Goal: Register for event/course

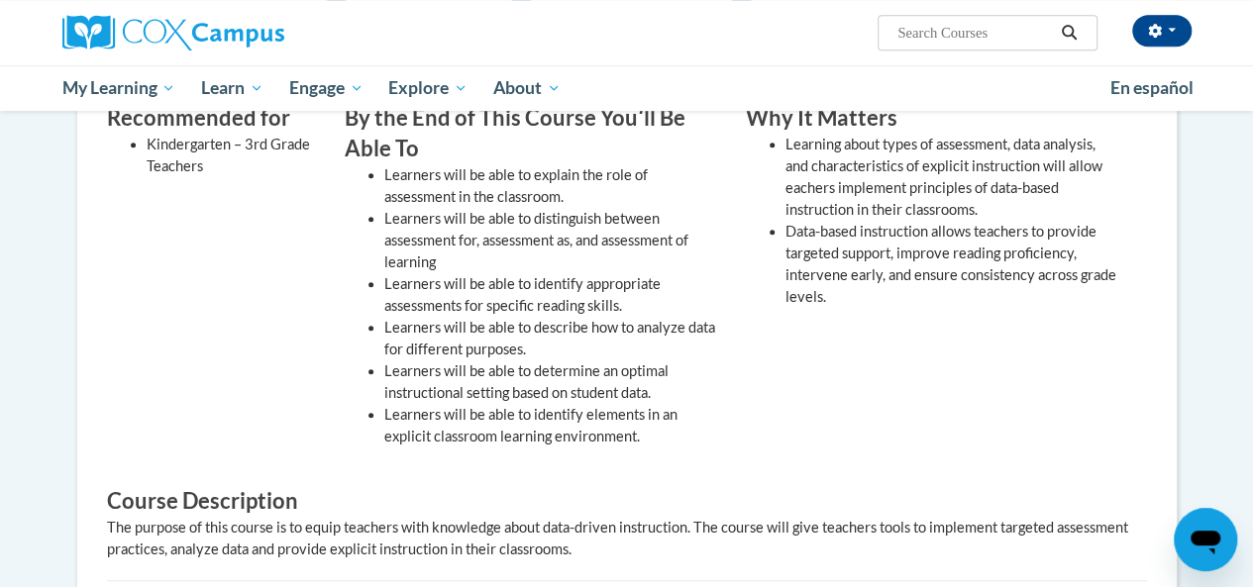
scroll to position [590, 0]
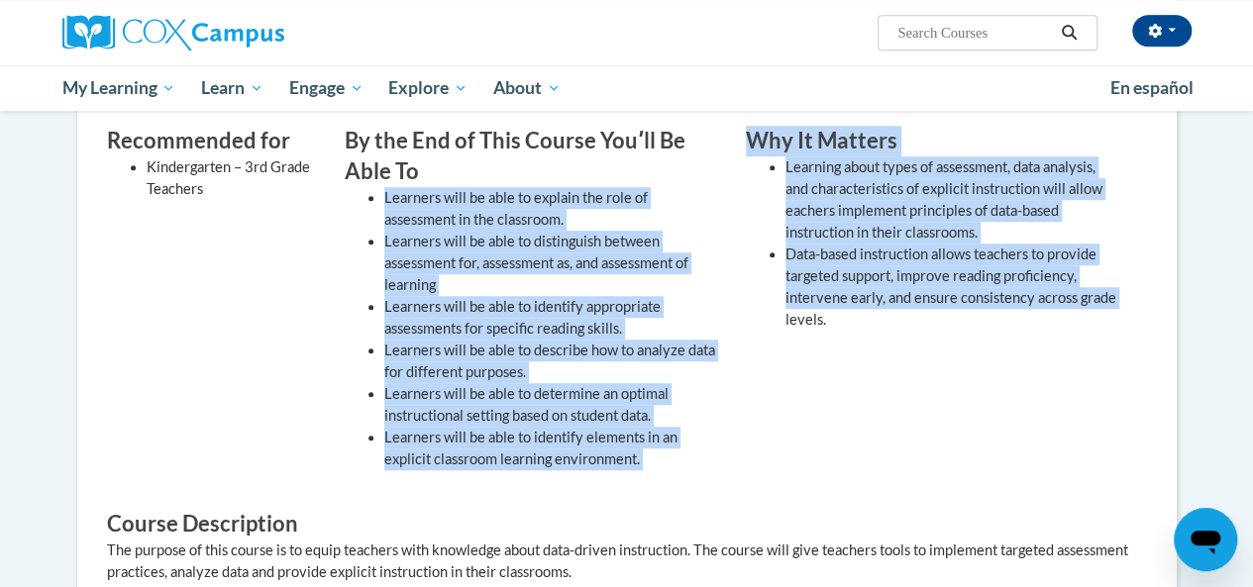
drag, startPoint x: 385, startPoint y: 193, endPoint x: 765, endPoint y: 417, distance: 440.6
click at [765, 417] on div "Recommended for Kindergarten – 3rd Grade Teachers By the End of This Course You…" at bounding box center [612, 310] width 1040 height 369
copy div "Learners will be able to explain the role of assessment in the classroom. Learn…"
click at [962, 410] on div "Why It Matters Learning about types of assessment, data analysis, and character…" at bounding box center [931, 303] width 401 height 355
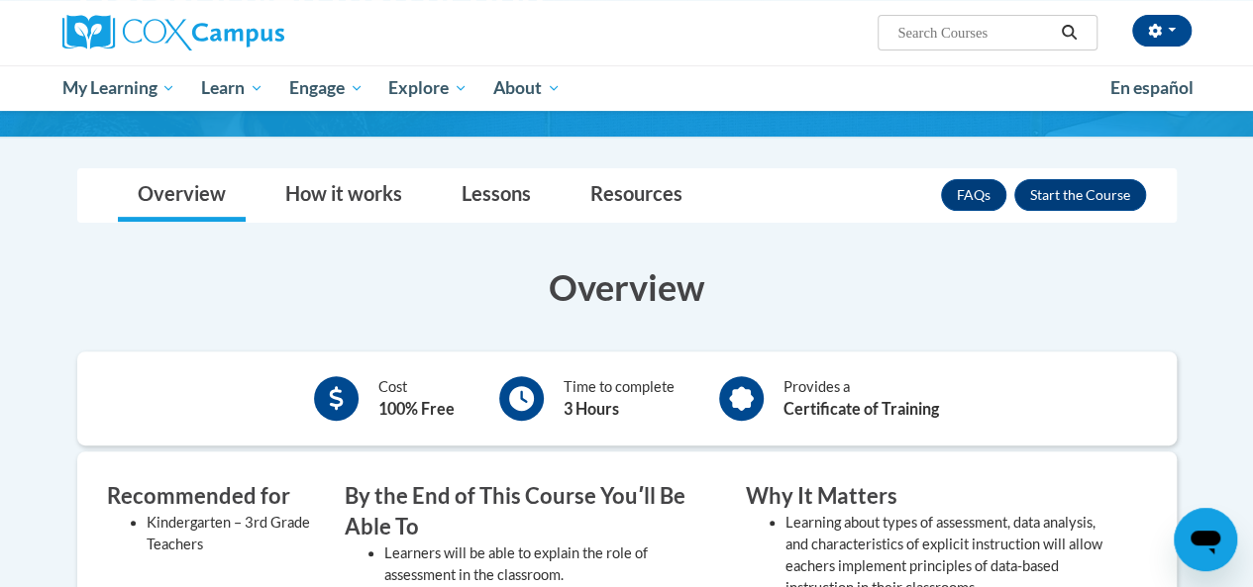
scroll to position [219, 0]
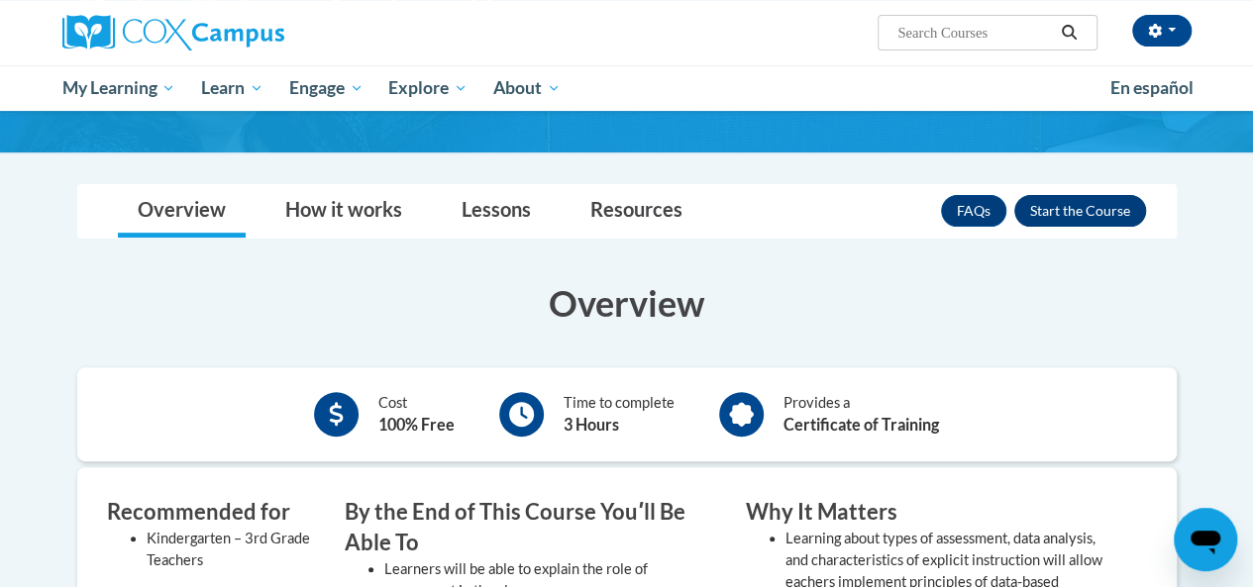
click at [1075, 210] on button "Enroll" at bounding box center [1080, 211] width 132 height 32
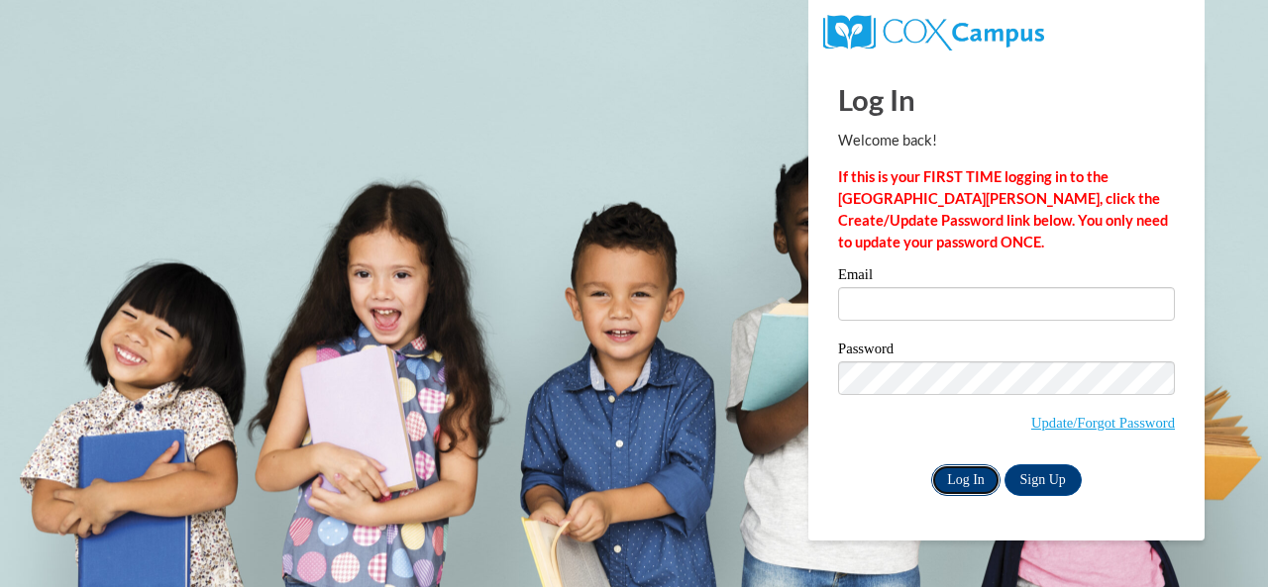
click at [958, 478] on input "Log In" at bounding box center [965, 481] width 69 height 32
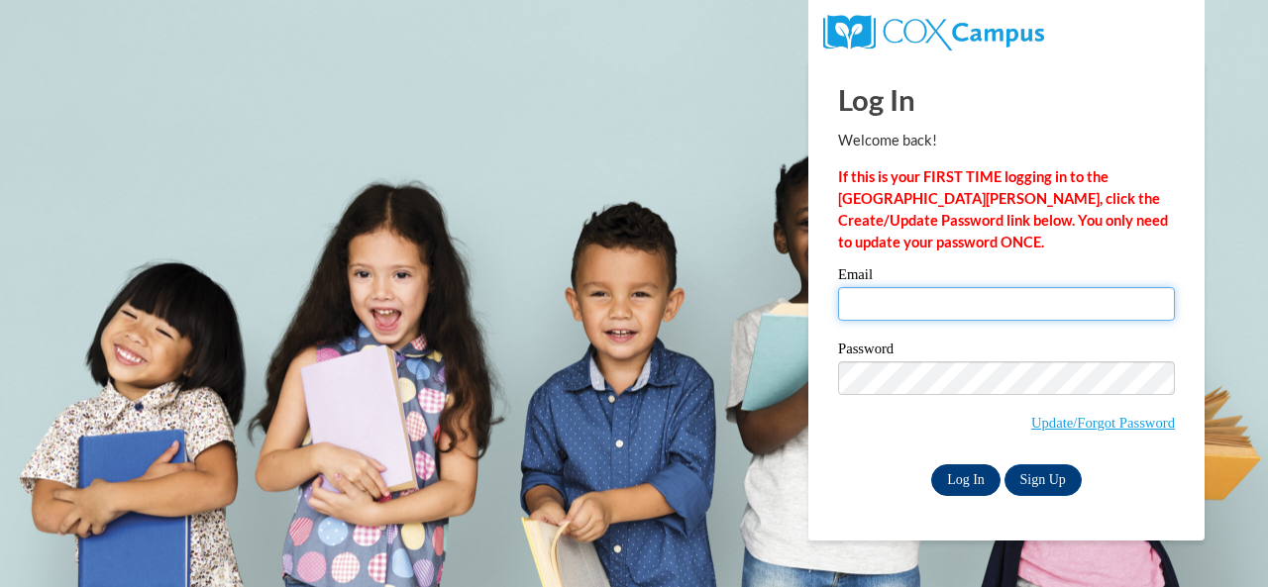
type input "E033517@muscogee.k12.ga.us"
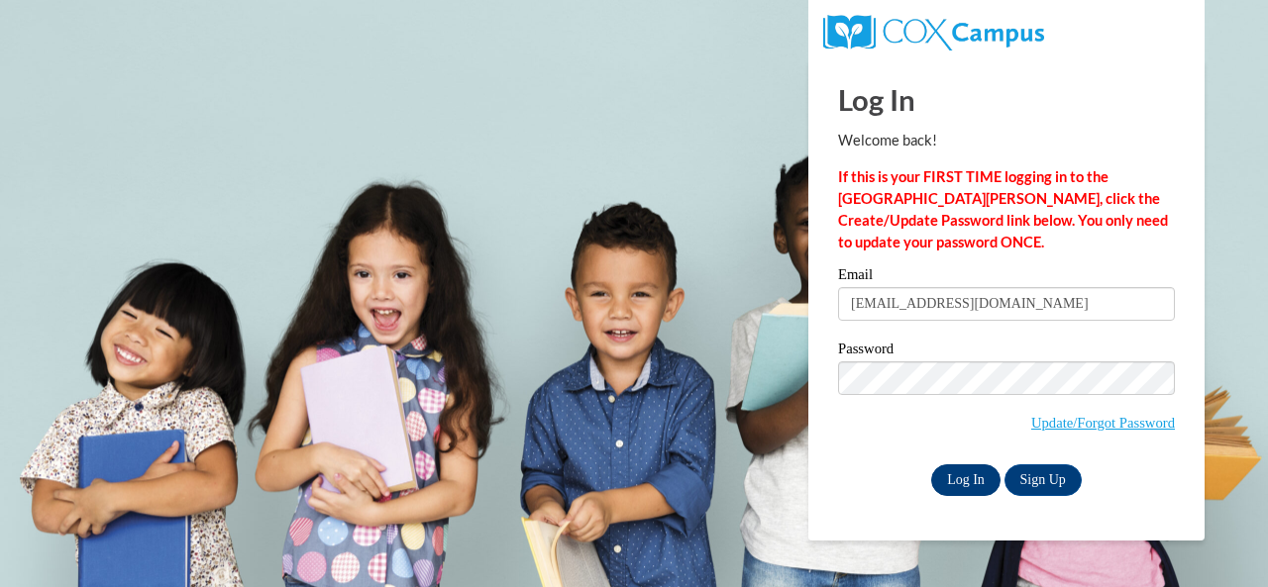
click at [974, 482] on input "Log In" at bounding box center [965, 481] width 69 height 32
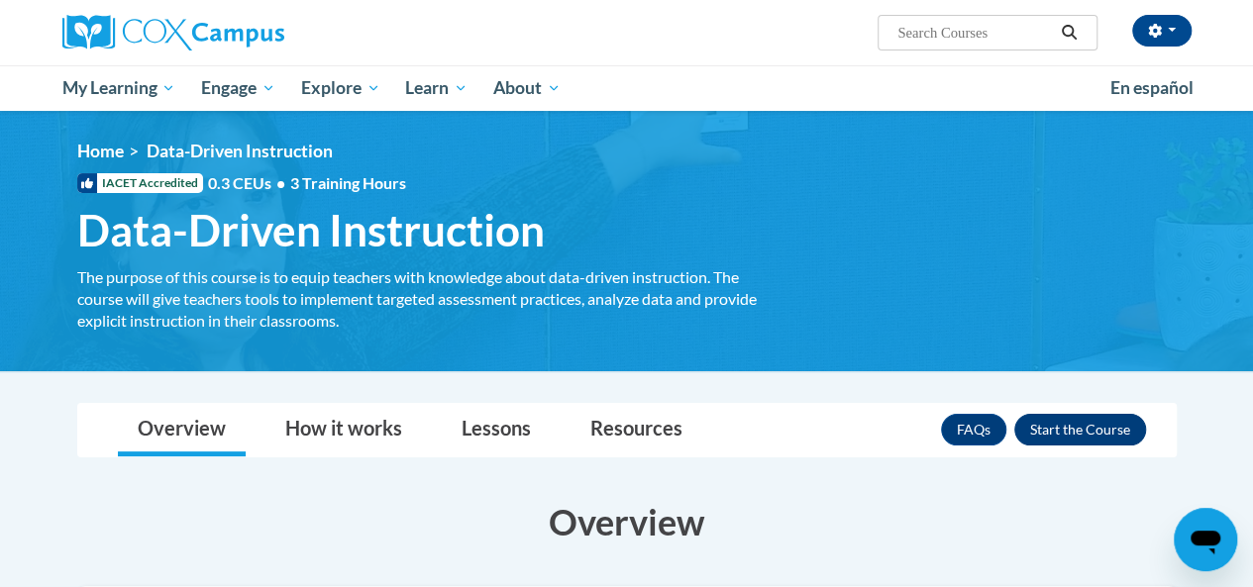
click at [1105, 428] on button "Enroll" at bounding box center [1080, 430] width 132 height 32
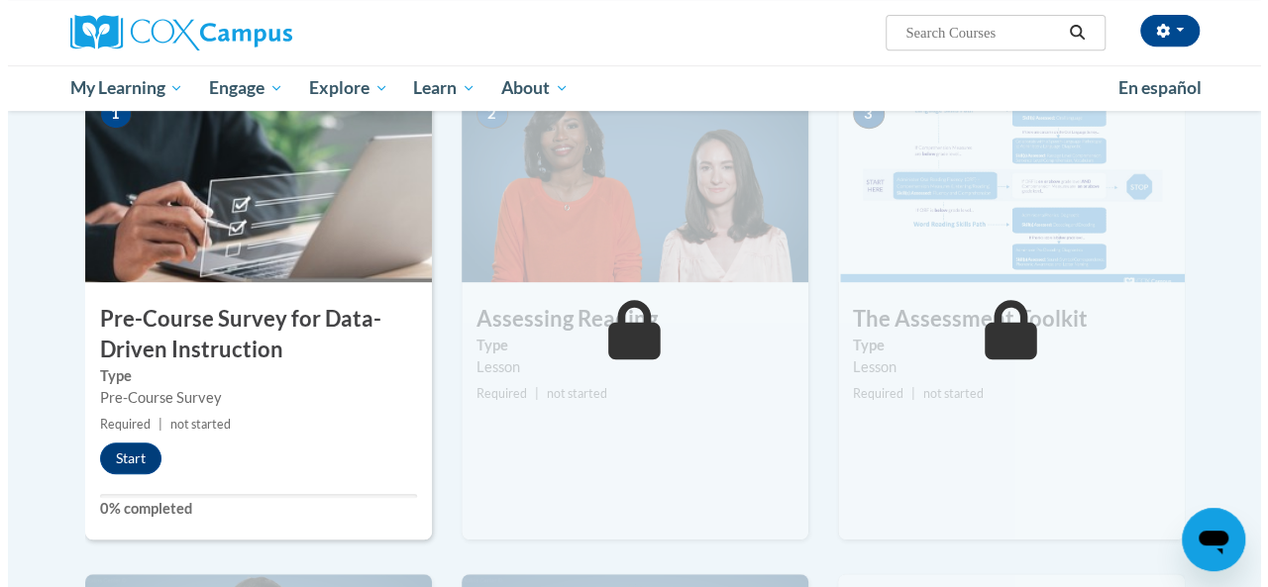
scroll to position [438, 0]
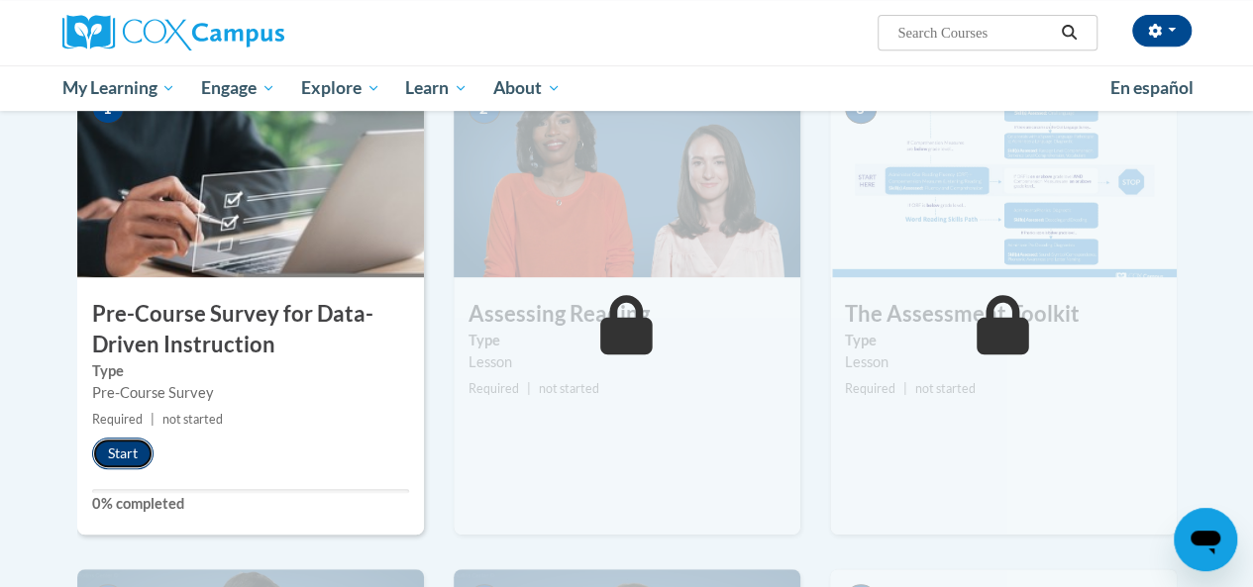
click at [110, 459] on button "Start" at bounding box center [122, 454] width 61 height 32
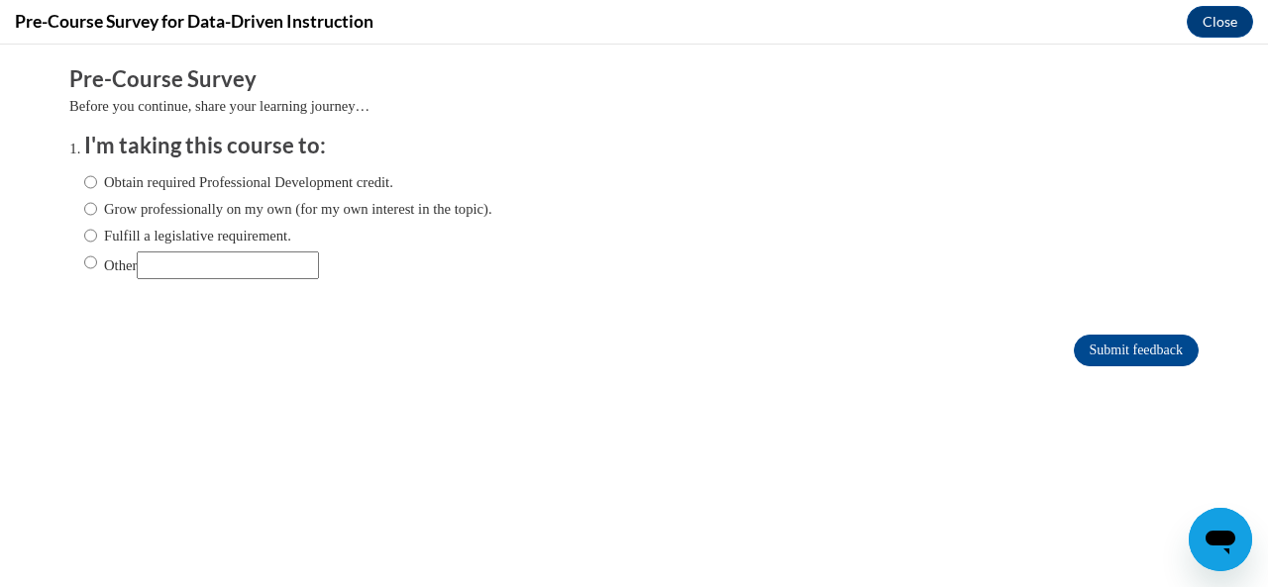
scroll to position [0, 0]
click at [84, 178] on input "Obtain required Professional Development credit." at bounding box center [90, 182] width 13 height 22
radio input "true"
click at [84, 214] on input "Grow professionally on my own (for my own interest in the topic)." at bounding box center [90, 209] width 13 height 22
radio input "true"
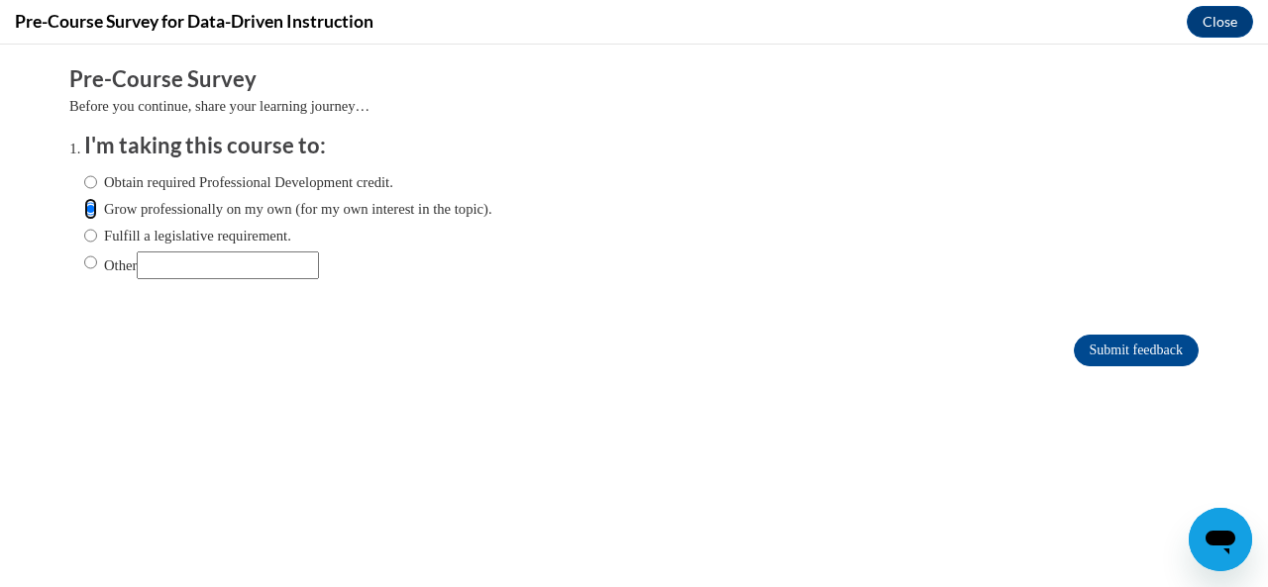
click at [84, 188] on input "Obtain required Professional Development credit." at bounding box center [90, 182] width 13 height 22
radio input "true"
click at [1161, 359] on input "Submit feedback" at bounding box center [1136, 351] width 125 height 32
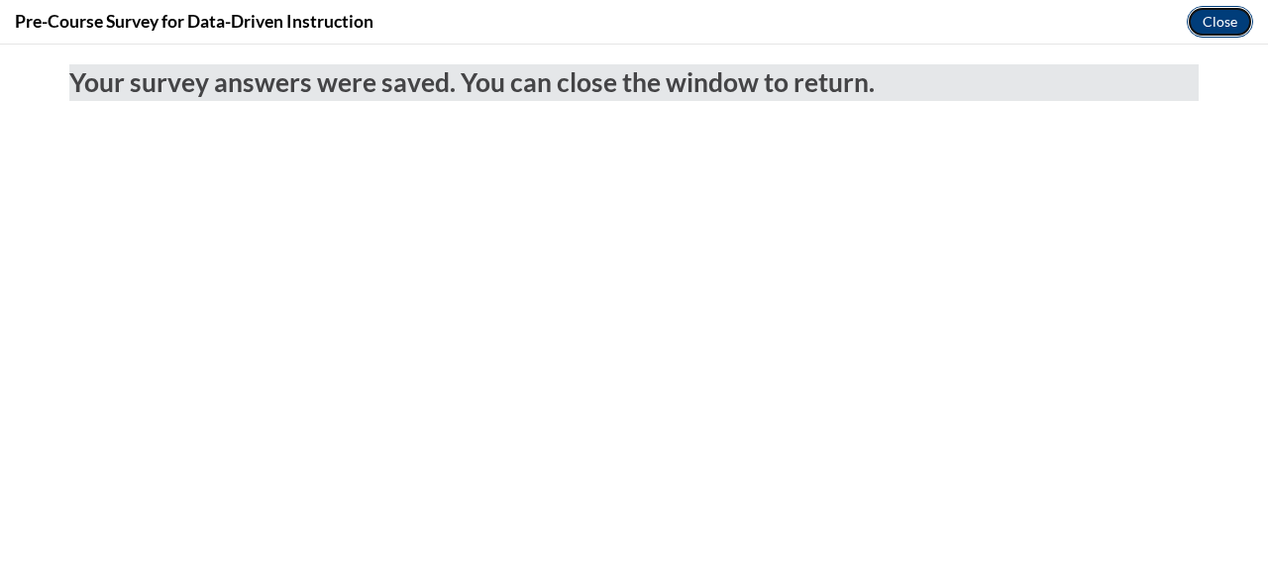
click at [1207, 24] on button "Close" at bounding box center [1220, 22] width 66 height 32
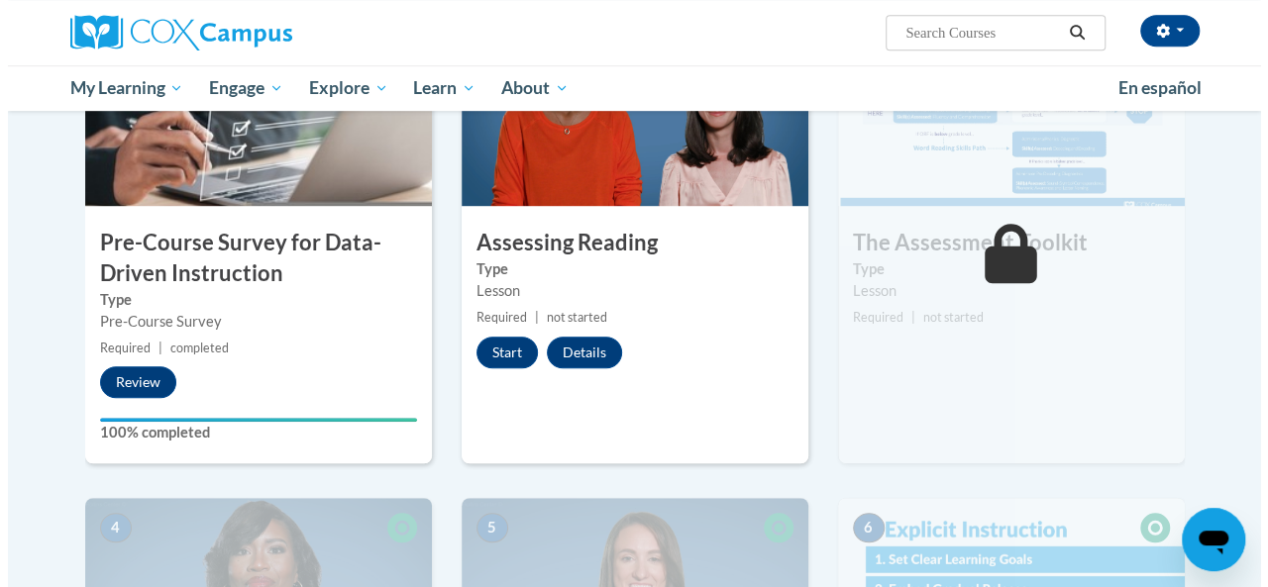
scroll to position [499, 0]
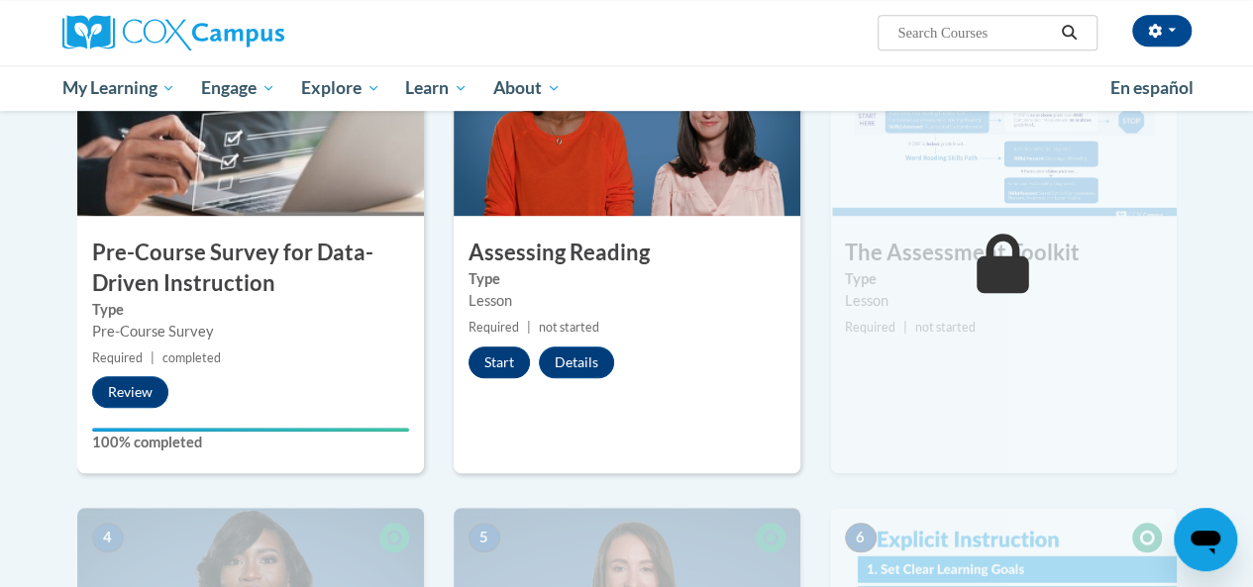
click at [497, 359] on button "Start" at bounding box center [499, 363] width 61 height 32
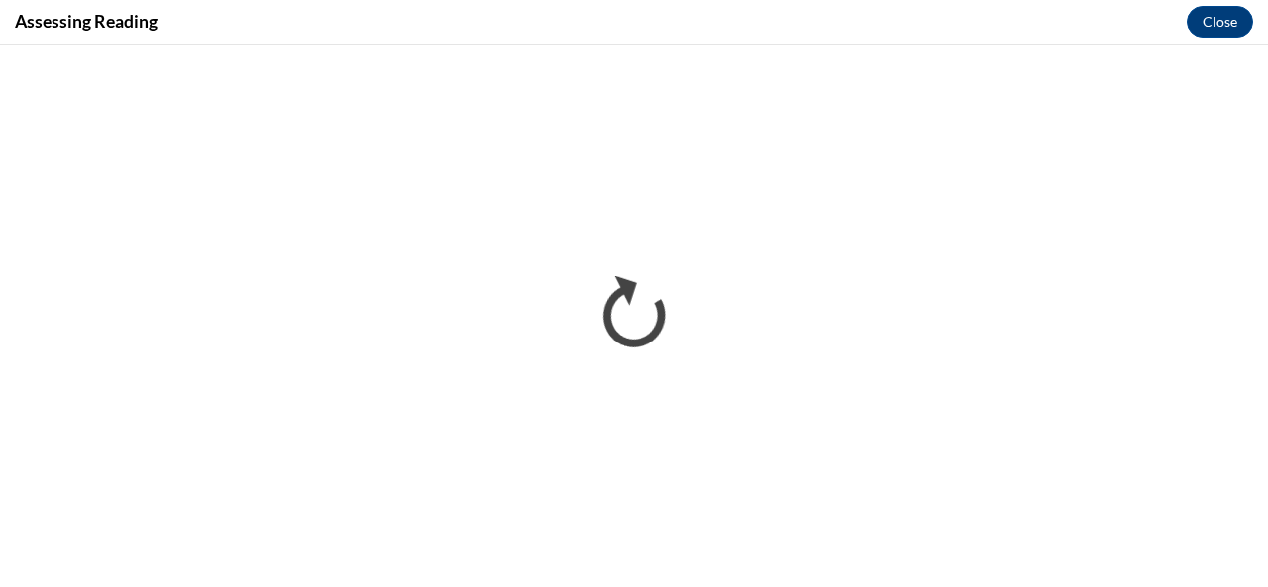
scroll to position [0, 0]
